Goal: Information Seeking & Learning: Find contact information

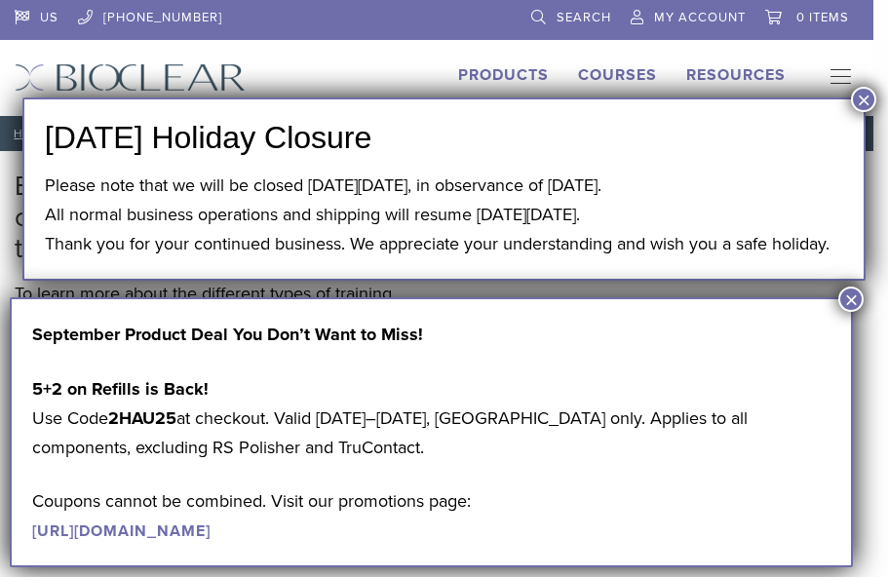
click at [872, 87] on div "Products Courses Resources Expand child menu Technique Guides, IFU, & SDS Why B…" at bounding box center [836, 77] width 73 height 29
click at [862, 91] on button "×" at bounding box center [863, 99] width 25 height 25
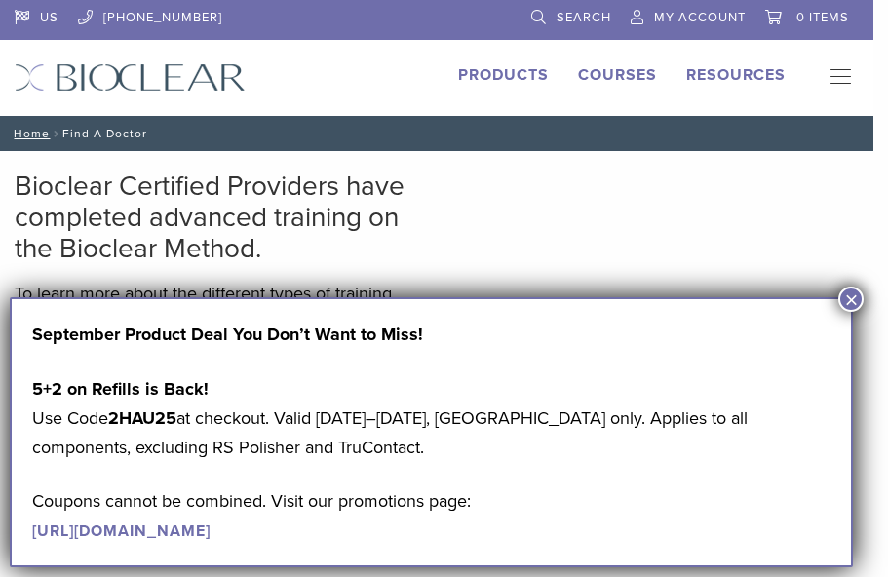
click at [846, 311] on button "×" at bounding box center [850, 299] width 25 height 25
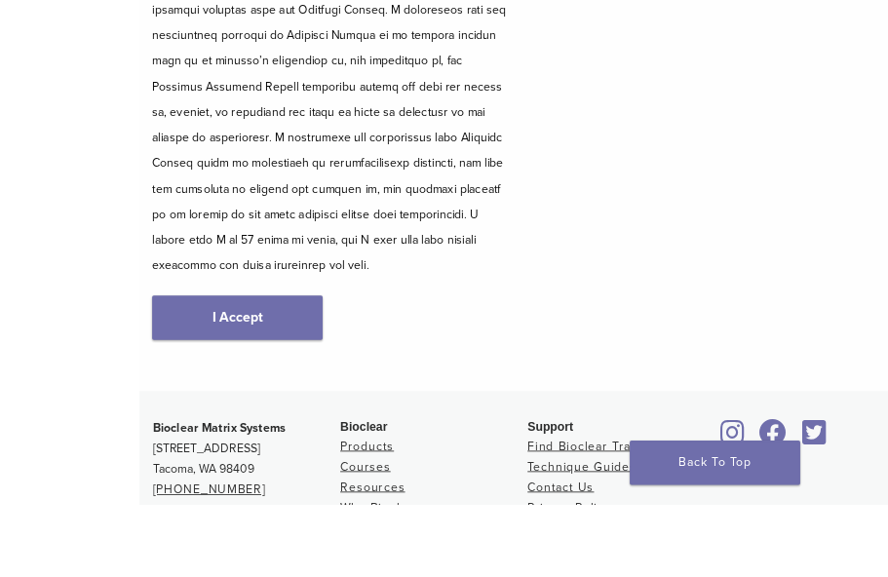
scroll to position [622, 0]
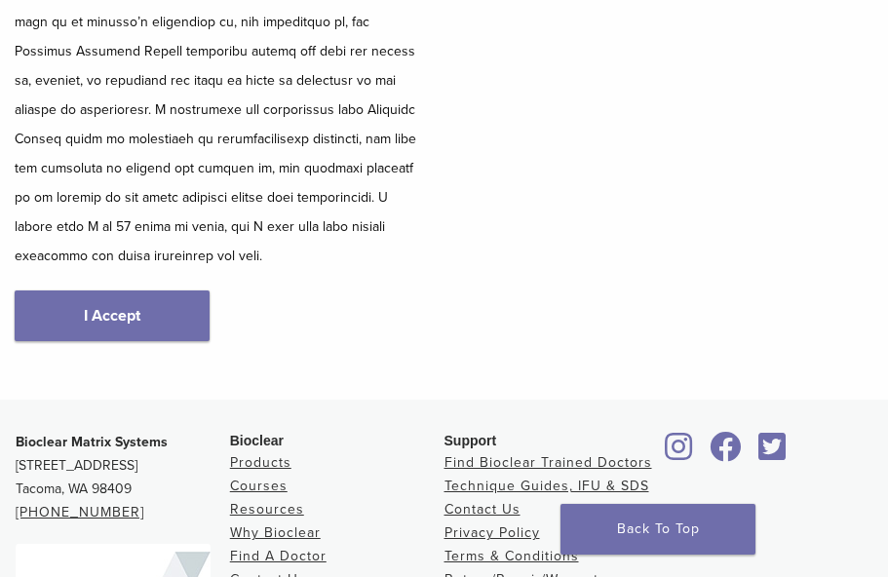
click at [145, 290] on link "I Accept" at bounding box center [112, 315] width 195 height 51
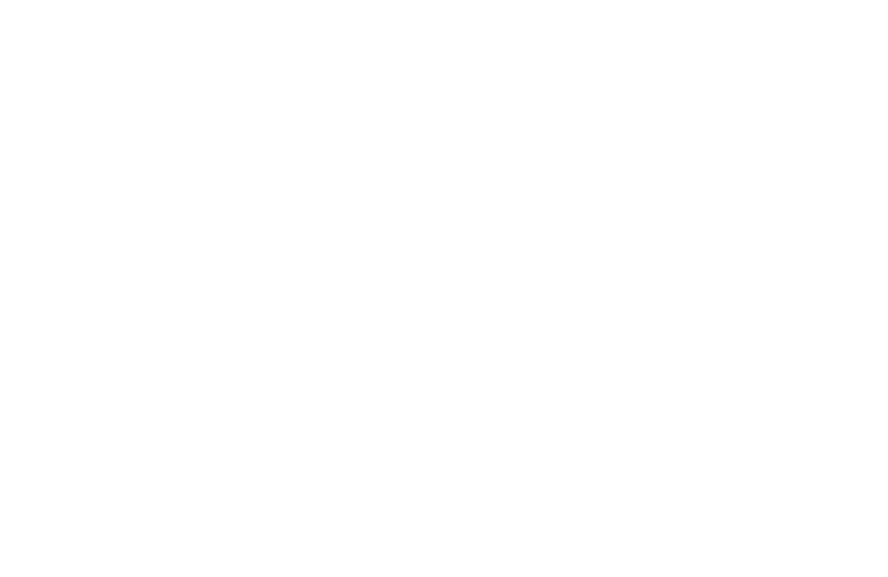
scroll to position [634, 0]
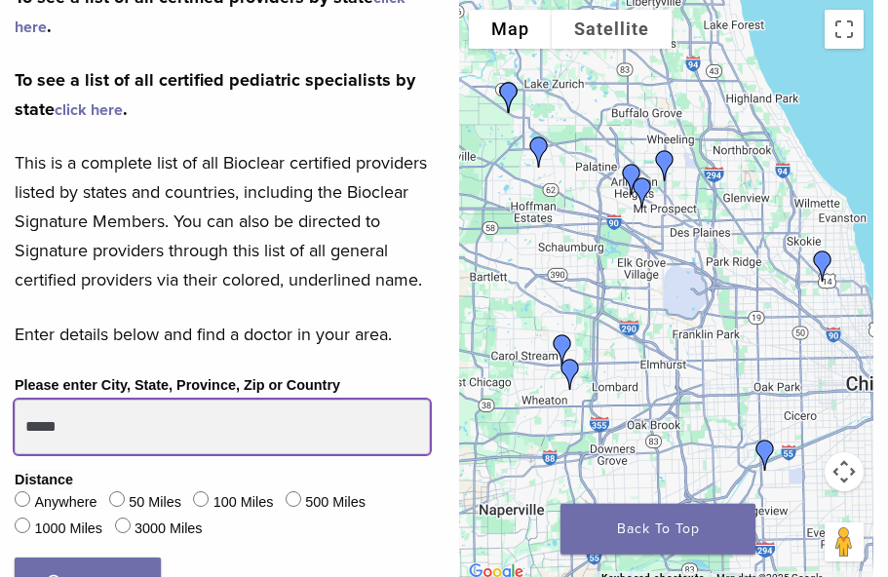
click at [318, 437] on input "*****" at bounding box center [222, 427] width 415 height 55
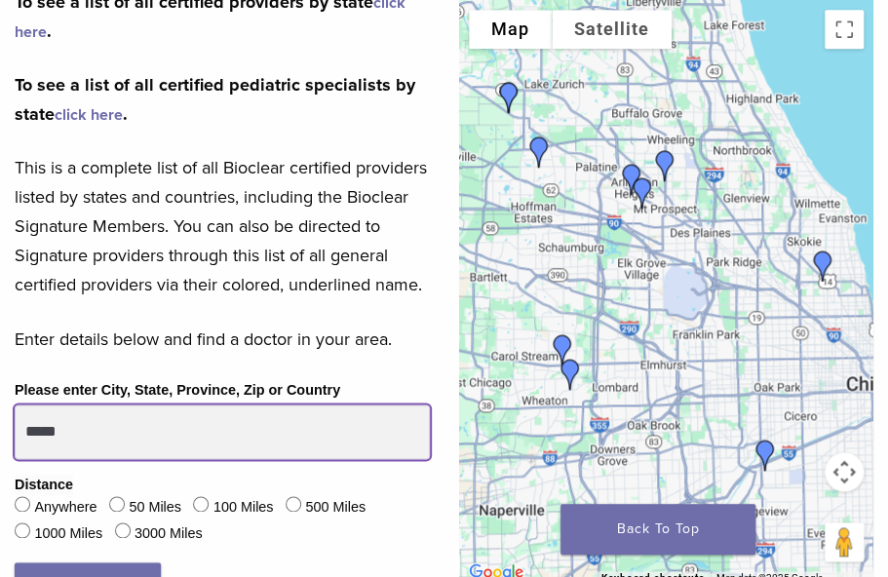
click at [130, 459] on input "*****" at bounding box center [222, 431] width 415 height 55
type input "*"
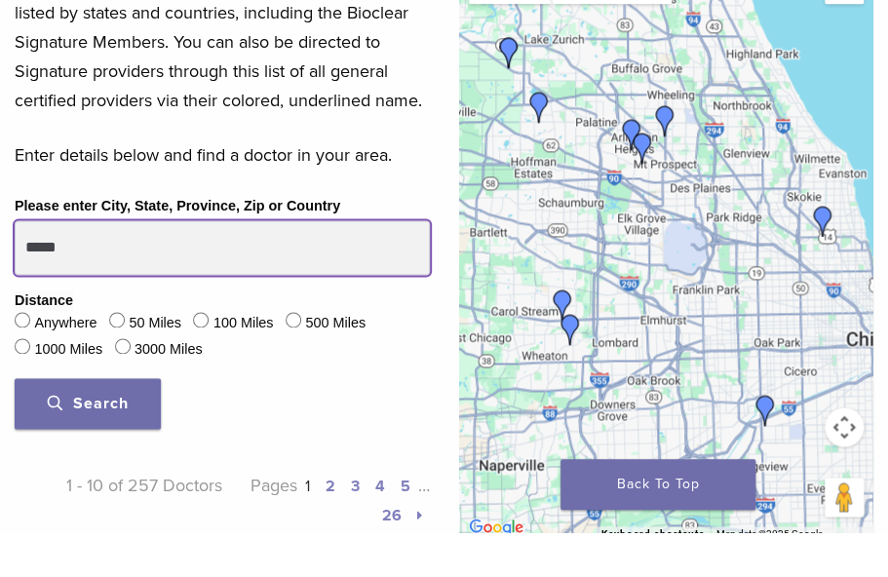
scroll to position [772, 0]
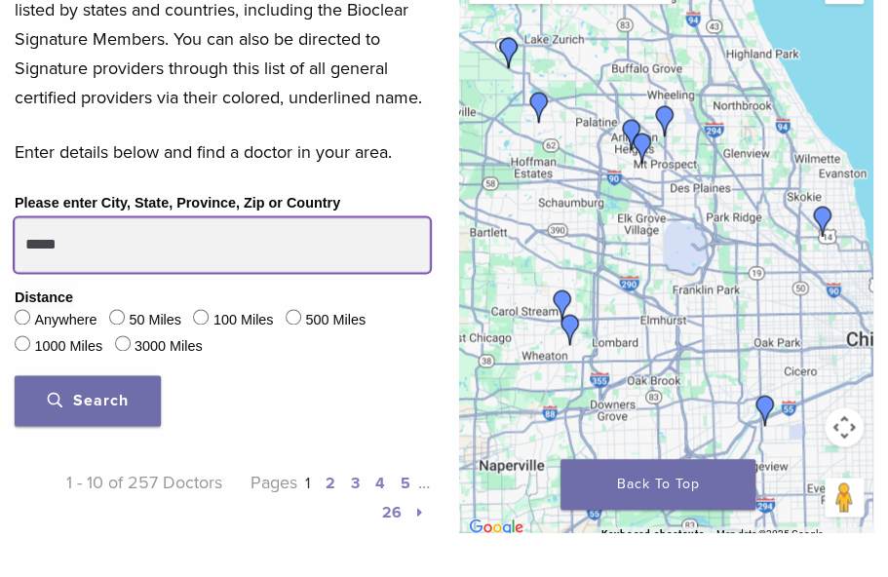
type input "*****"
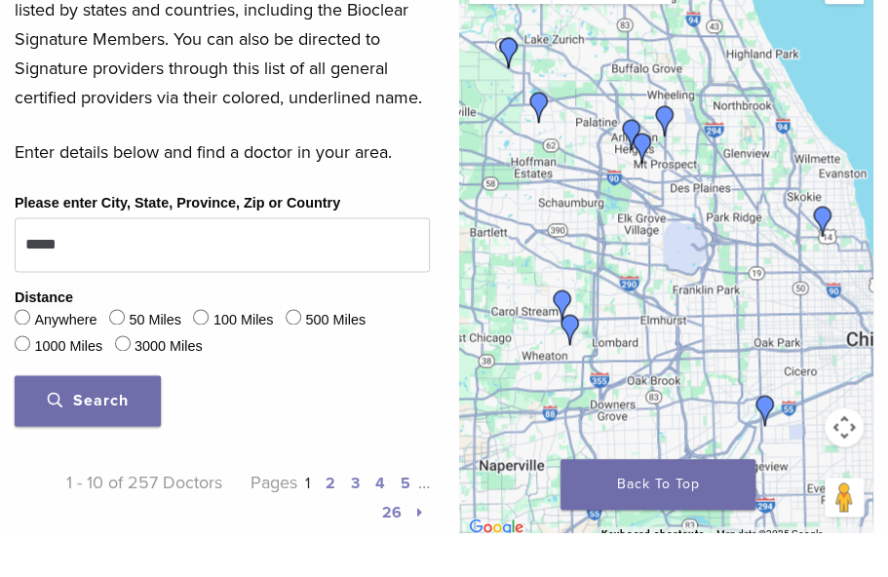
click at [110, 436] on span "Search" at bounding box center [88, 445] width 81 height 19
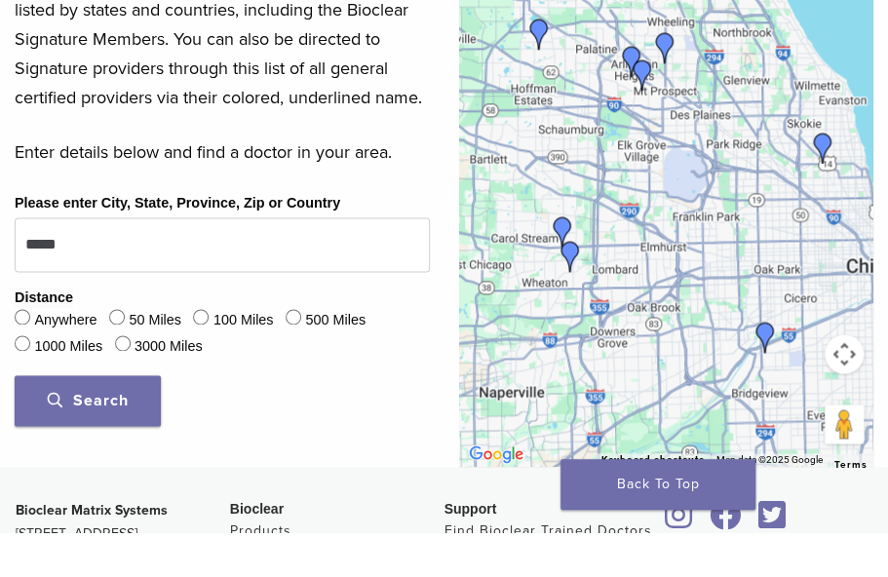
scroll to position [818, 0]
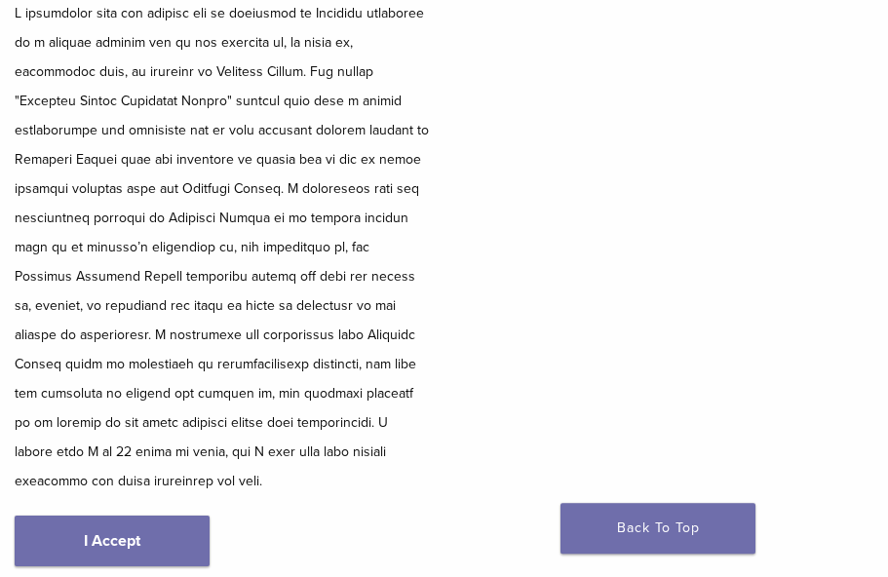
scroll to position [397, 0]
click at [154, 516] on link "I Accept" at bounding box center [112, 541] width 195 height 51
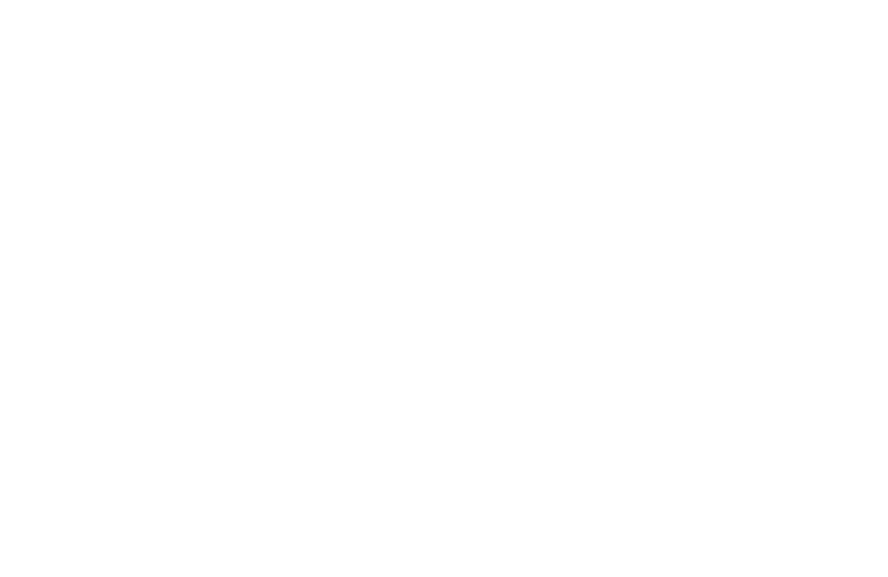
scroll to position [880, 0]
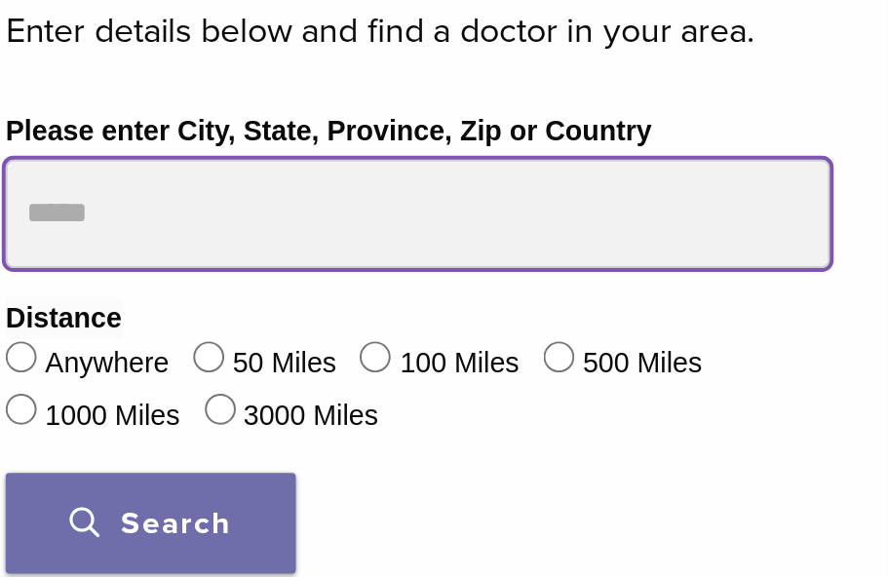
click at [199, 154] on input "Please enter City, State, Province, Zip or Country" at bounding box center [222, 181] width 415 height 55
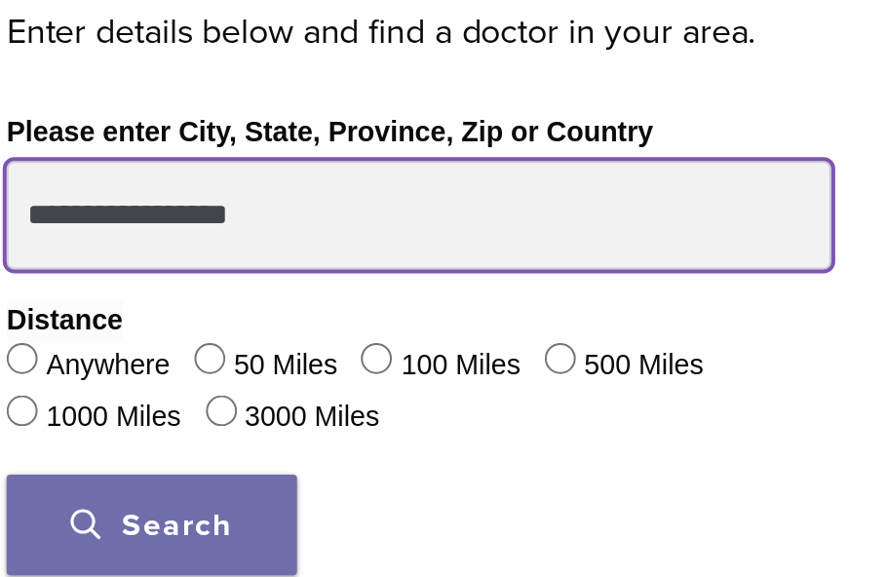
type input "**********"
click at [76, 312] on button "Search" at bounding box center [88, 337] width 146 height 51
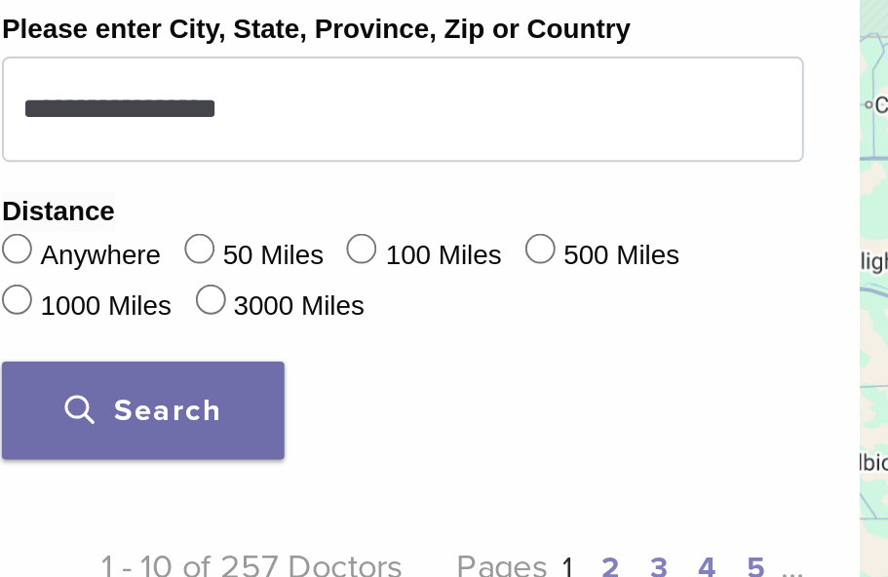
click at [111, 327] on span "Search" at bounding box center [88, 336] width 81 height 19
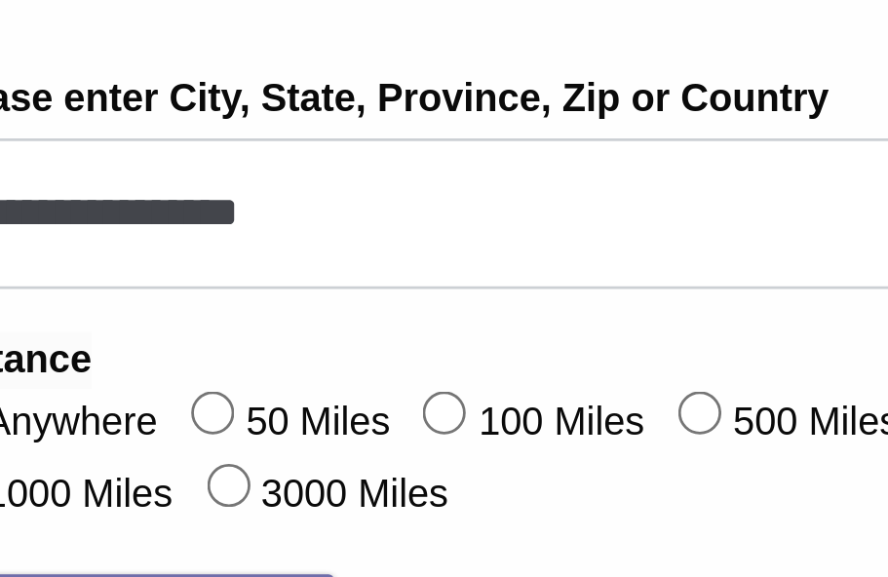
scroll to position [968, 0]
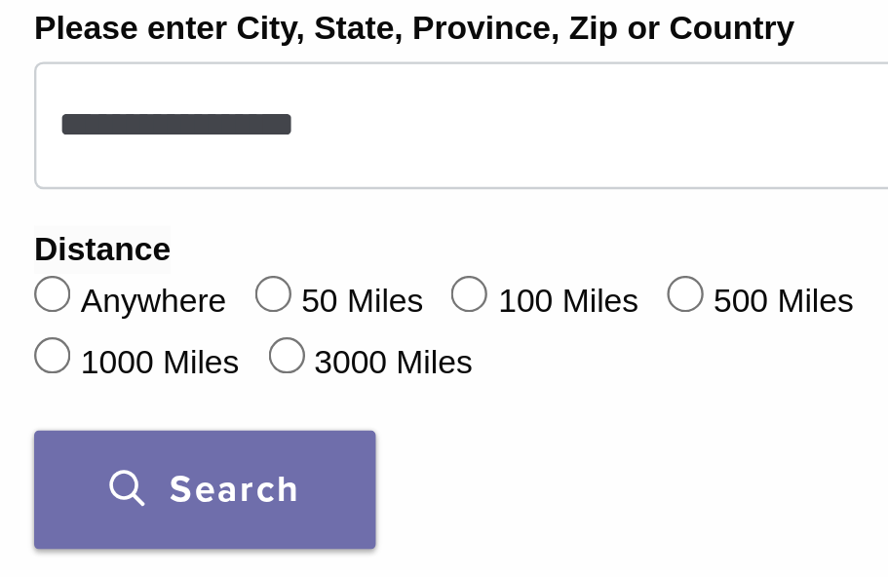
click at [140, 228] on button "Search" at bounding box center [88, 249] width 146 height 51
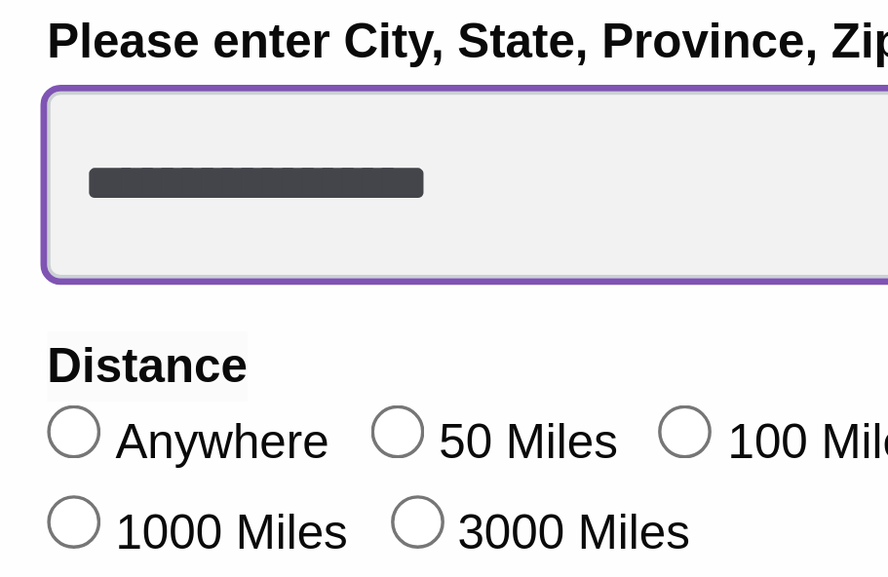
click at [120, 80] on input "**********" at bounding box center [222, 93] width 415 height 55
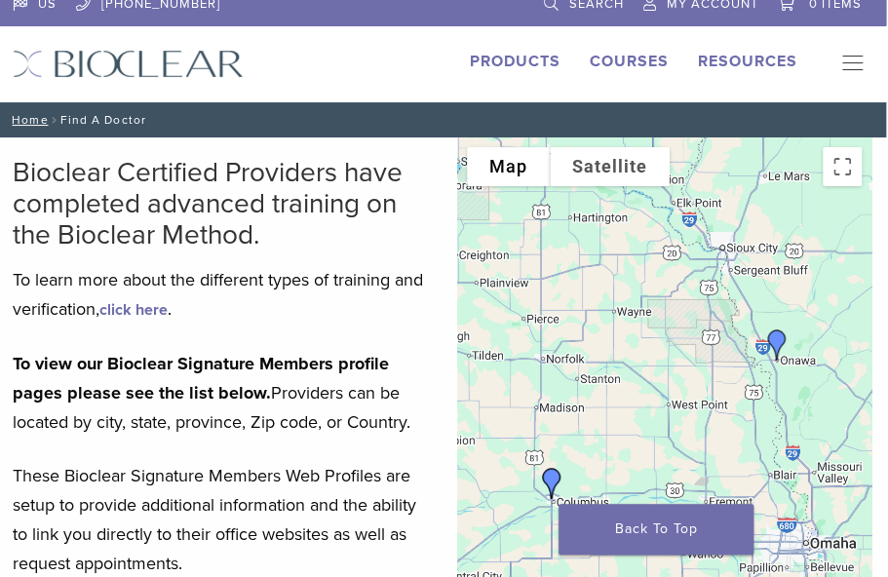
scroll to position [0, 0]
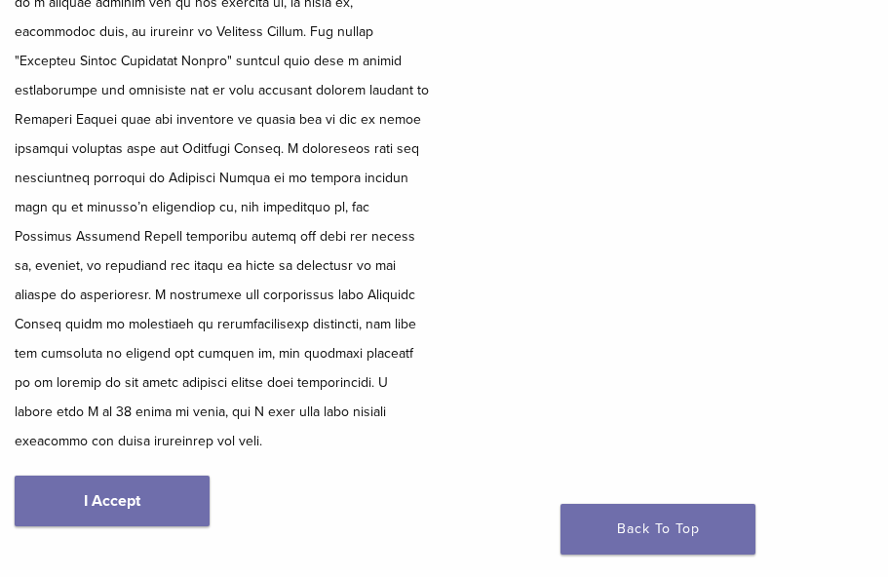
scroll to position [443, 0]
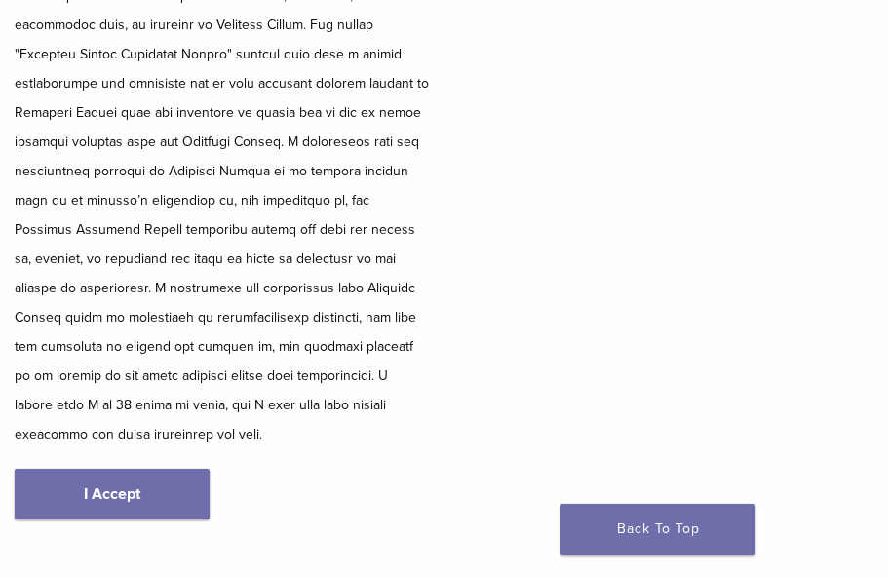
click at [181, 469] on link "I Accept" at bounding box center [112, 494] width 195 height 51
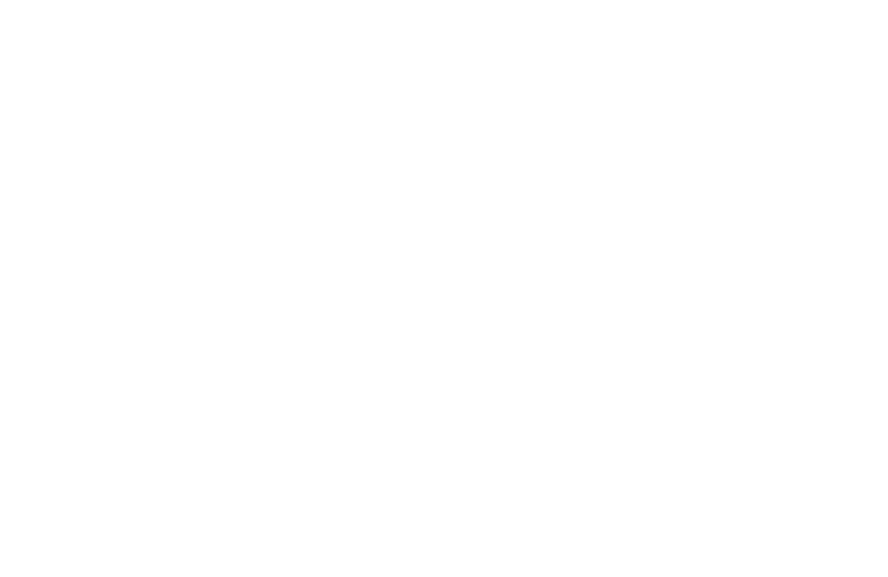
scroll to position [739, 0]
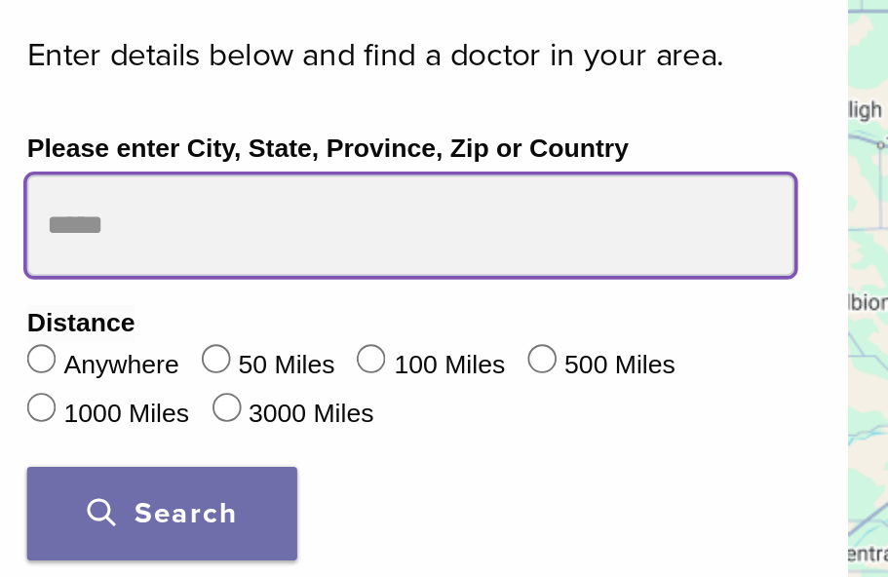
click at [201, 295] on input "Please enter City, State, Province, Zip or Country" at bounding box center [222, 322] width 415 height 55
click at [88, 453] on button "Search" at bounding box center [88, 478] width 146 height 51
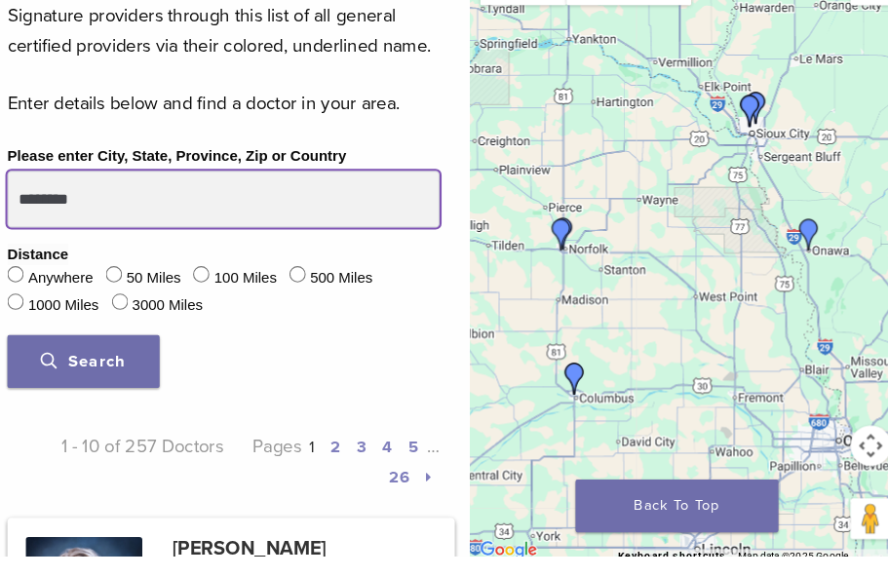
scroll to position [842, 0]
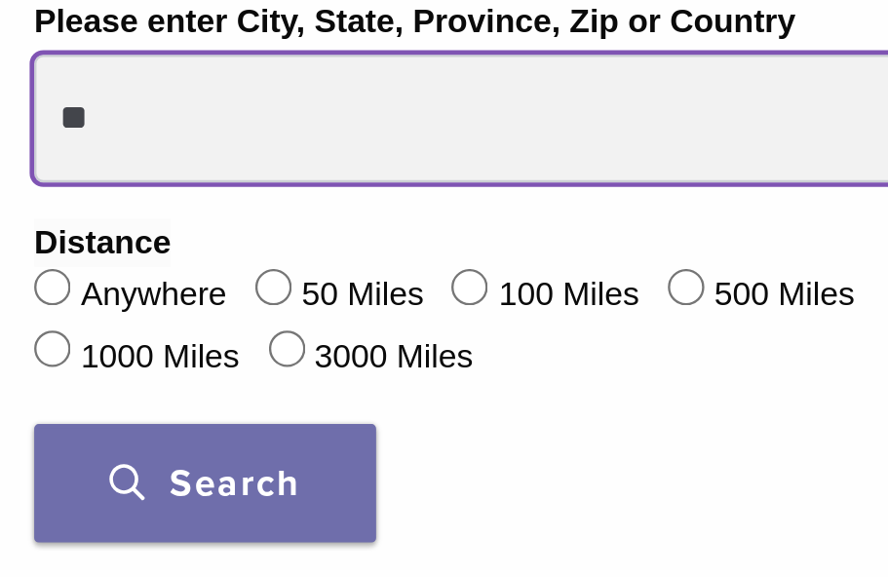
type input "*"
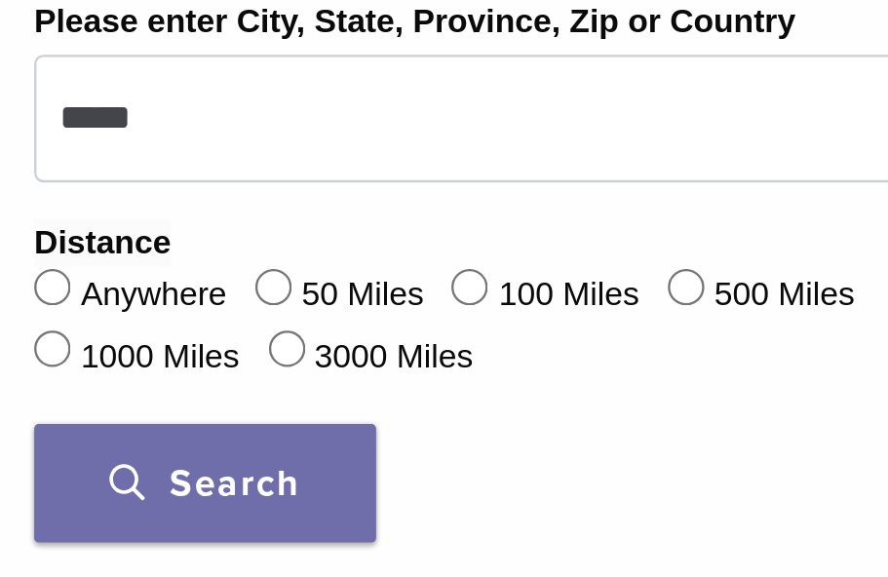
click at [147, 350] on button "Search" at bounding box center [88, 375] width 146 height 51
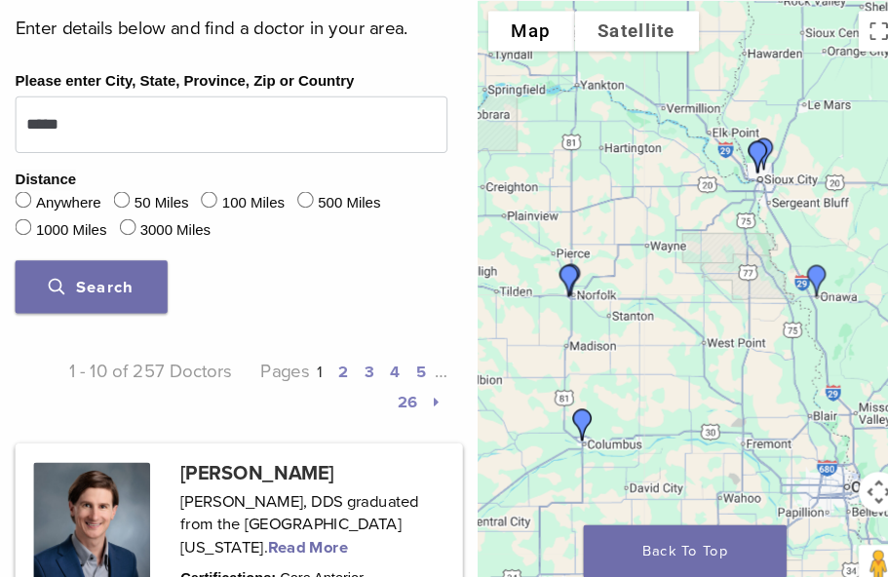
scroll to position [950, 0]
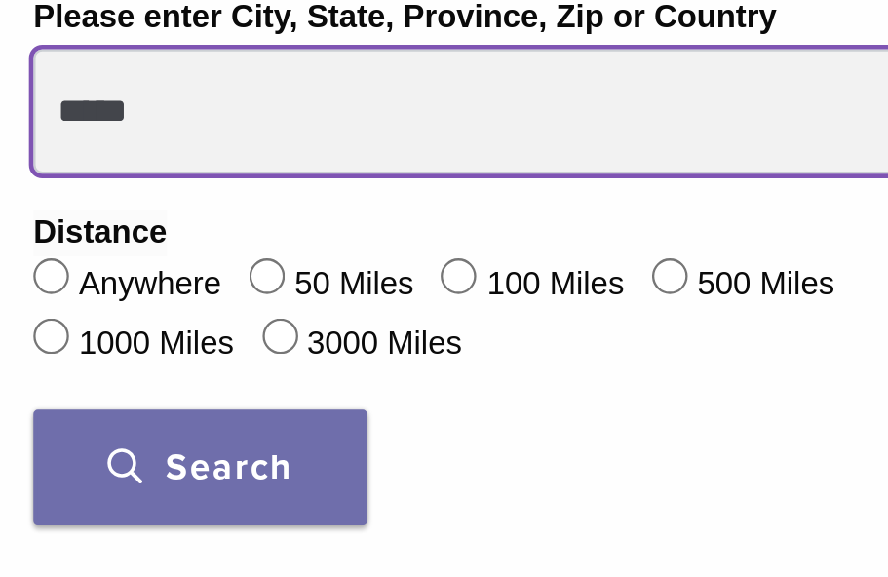
click at [175, 84] on input "*****" at bounding box center [222, 111] width 415 height 55
type input "*****"
click at [88, 242] on button "Search" at bounding box center [88, 267] width 146 height 51
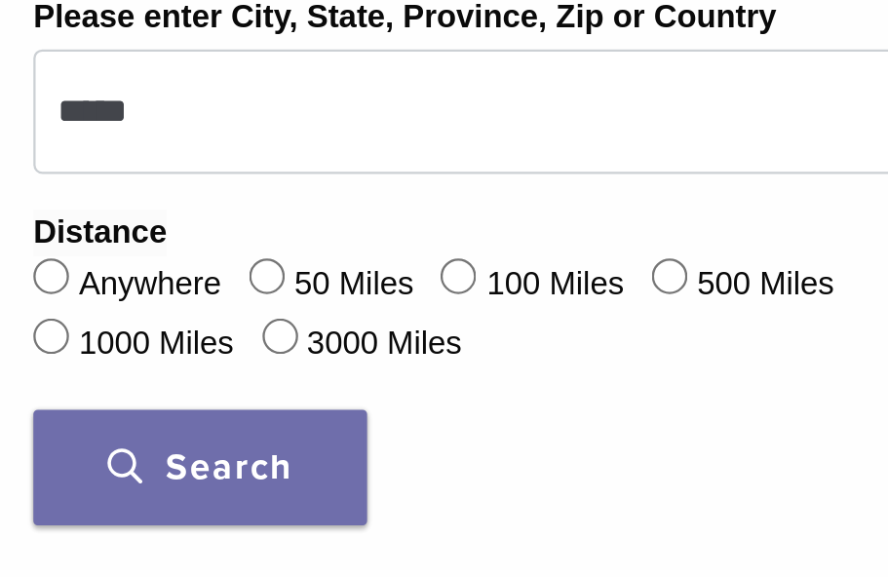
click at [133, 242] on button "Search" at bounding box center [88, 267] width 146 height 51
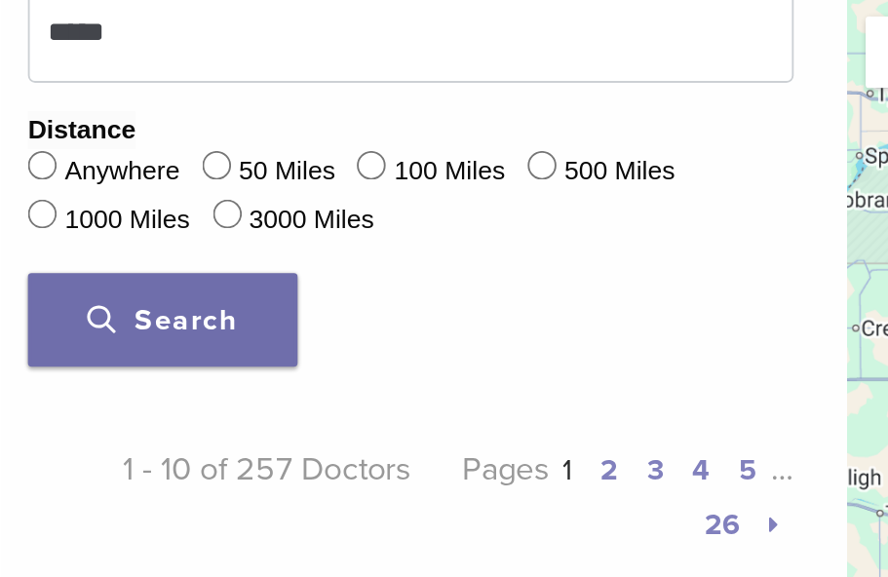
scroll to position [1037, 0]
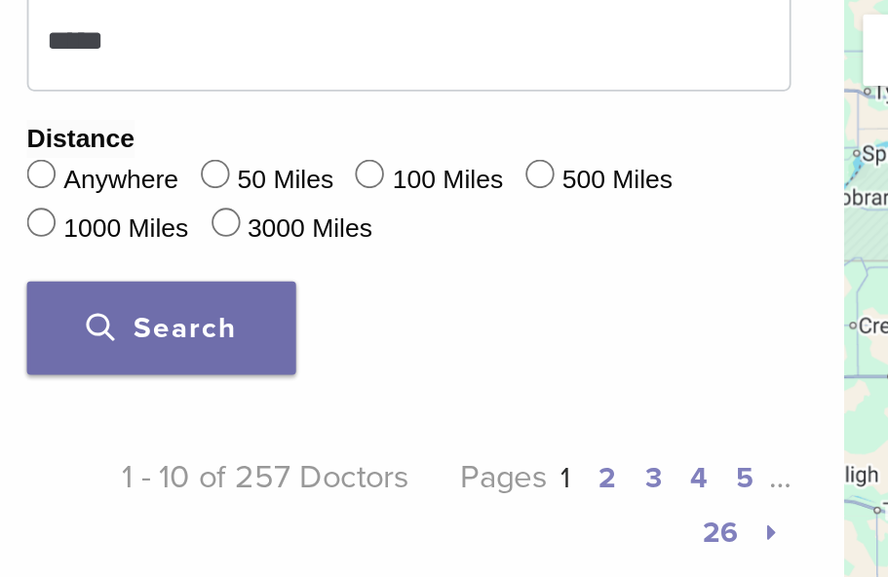
click at [122, 190] on span "Search" at bounding box center [88, 180] width 81 height 19
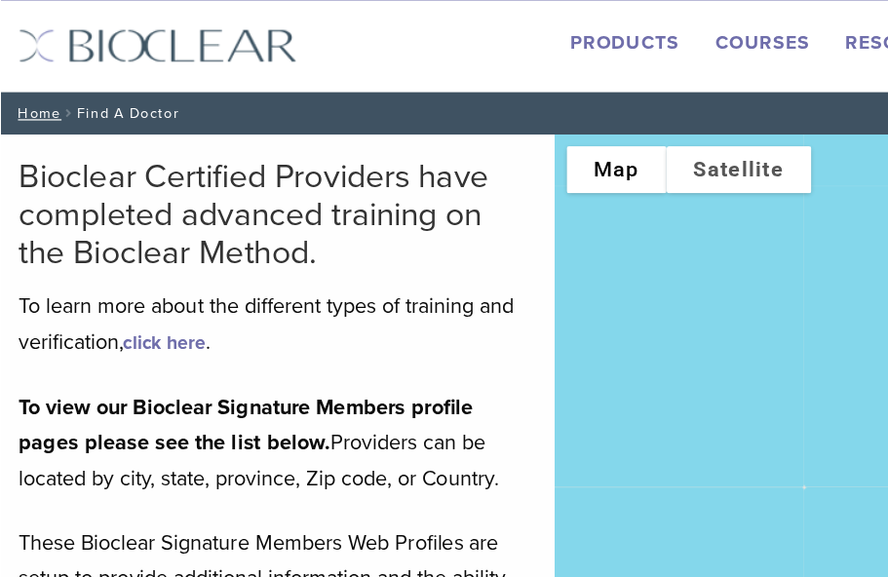
scroll to position [0, 0]
